Goal: Task Accomplishment & Management: Use online tool/utility

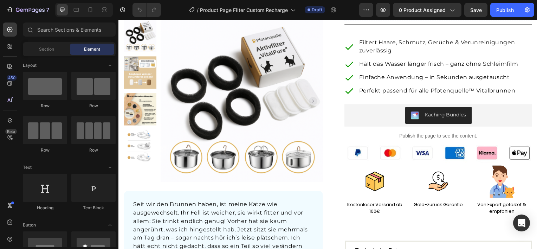
scroll to position [105, 0]
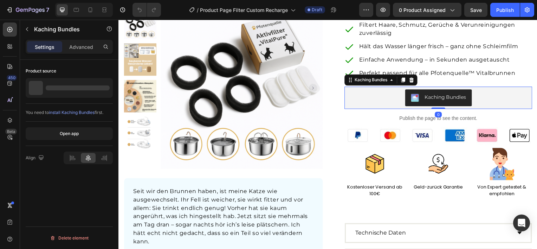
click at [374, 98] on div "Kaching Bundles" at bounding box center [440, 98] width 183 height 17
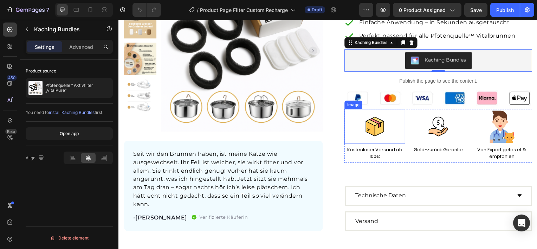
scroll to position [141, 0]
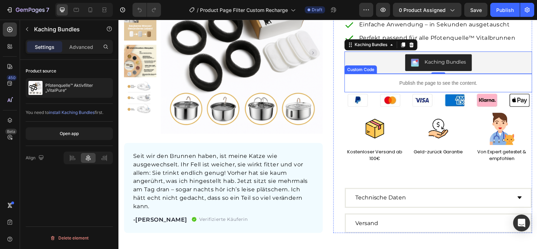
click at [425, 83] on p "Publish the page to see the content." at bounding box center [440, 83] width 189 height 7
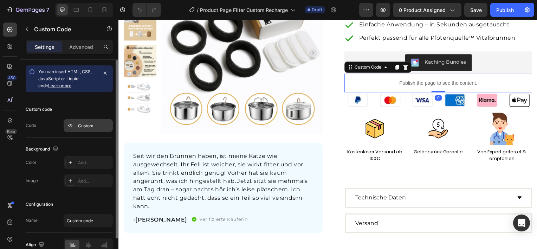
click at [90, 126] on div "Custom" at bounding box center [94, 126] width 33 height 6
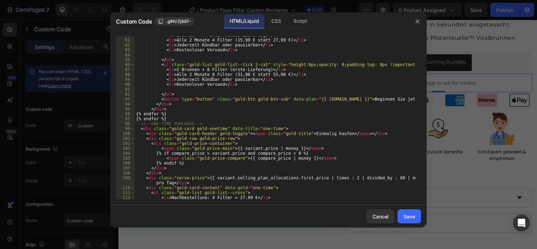
scroll to position [379, 0]
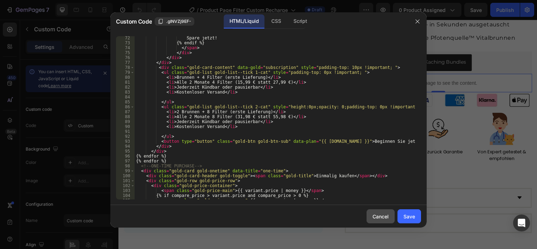
click at [384, 216] on div "Cancel" at bounding box center [380, 216] width 16 height 7
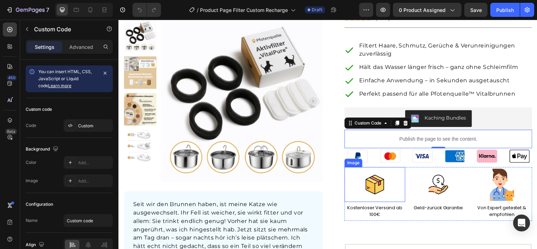
scroll to position [35, 0]
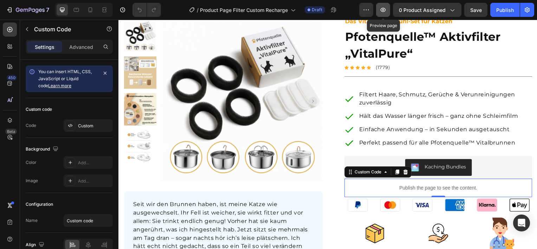
click at [385, 10] on icon "button" at bounding box center [382, 9] width 7 height 7
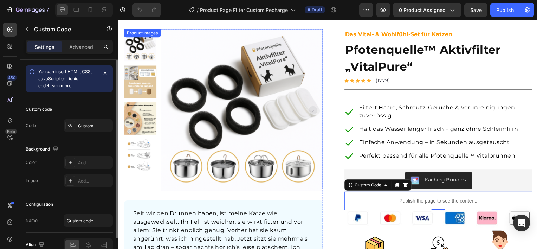
scroll to position [0, 0]
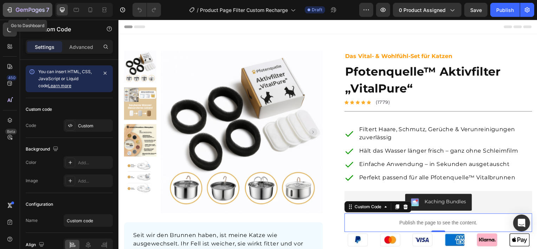
click at [10, 11] on icon "button" at bounding box center [9, 9] width 7 height 7
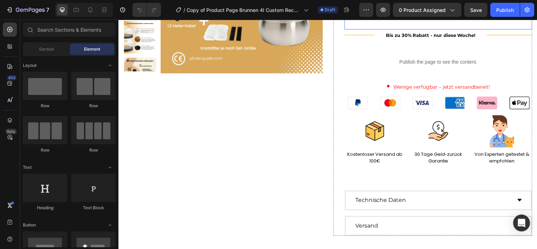
scroll to position [70, 0]
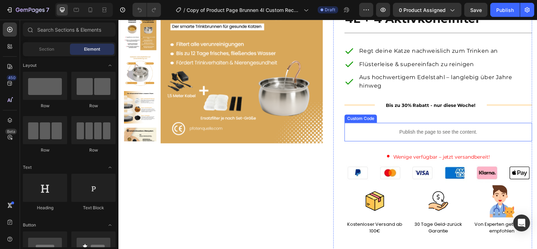
click at [421, 135] on p "Publish the page to see the content." at bounding box center [440, 132] width 189 height 7
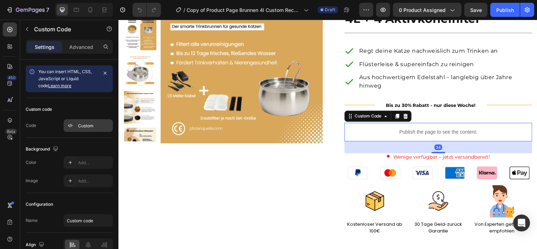
click at [86, 129] on div "Custom" at bounding box center [88, 125] width 49 height 13
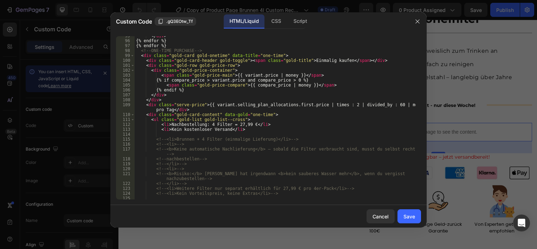
scroll to position [464, 0]
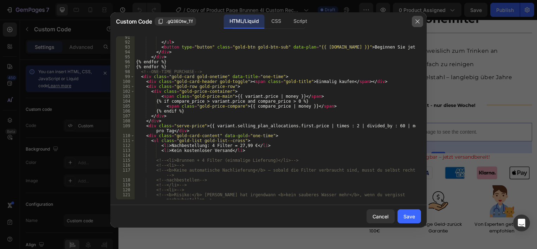
click at [416, 22] on icon "button" at bounding box center [418, 22] width 6 height 6
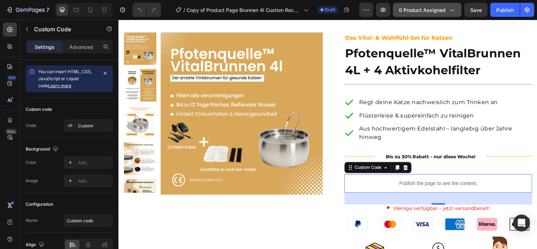
scroll to position [0, 0]
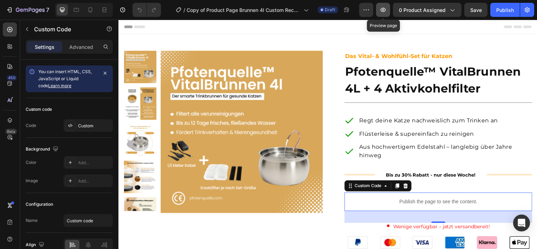
click at [388, 11] on button "button" at bounding box center [383, 10] width 14 height 14
click at [379, 9] on button "button" at bounding box center [383, 10] width 14 height 14
